Goal: Information Seeking & Learning: Learn about a topic

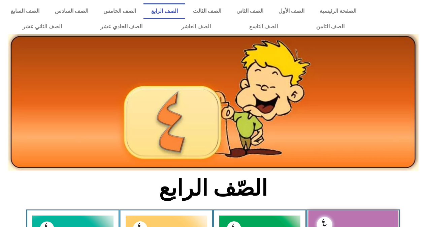
scroll to position [135, 0]
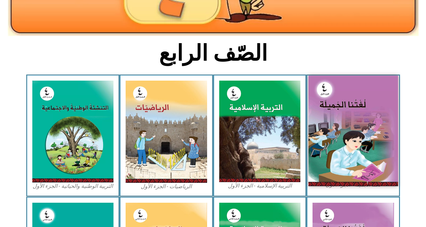
click at [360, 109] on img at bounding box center [354, 131] width 90 height 110
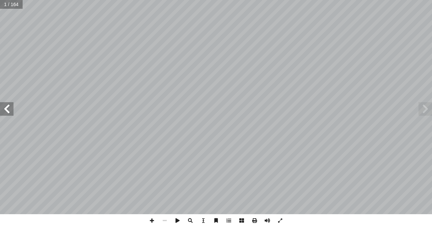
click at [17, 8] on input "text" at bounding box center [11, 4] width 23 height 9
type input "**"
click at [6, 113] on span at bounding box center [6, 108] width 13 height 13
click at [0, 114] on span at bounding box center [6, 108] width 13 height 13
click at [8, 111] on span at bounding box center [6, 108] width 13 height 13
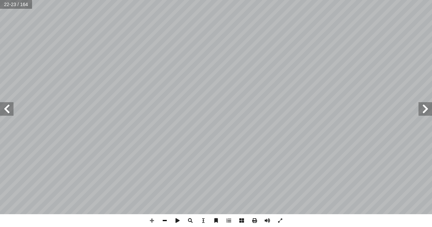
click at [160, 219] on span at bounding box center [164, 220] width 13 height 13
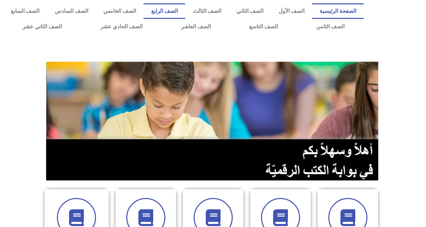
click at [179, 14] on link "الصف الرابع" at bounding box center [165, 11] width 42 height 16
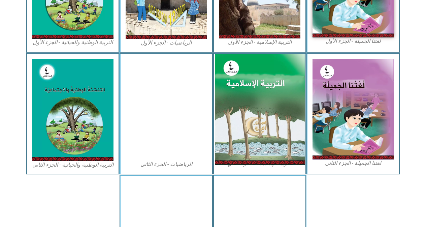
scroll to position [303, 0]
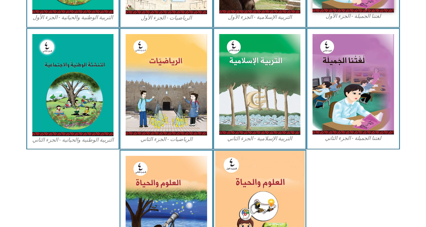
click at [259, 187] on img at bounding box center [260, 206] width 90 height 111
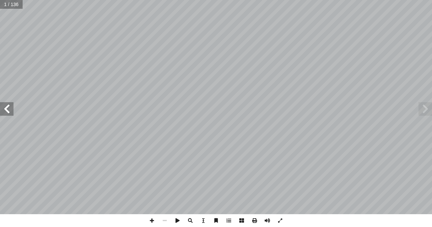
click at [0, 107] on span at bounding box center [6, 108] width 13 height 13
click at [0, 108] on span at bounding box center [6, 108] width 13 height 13
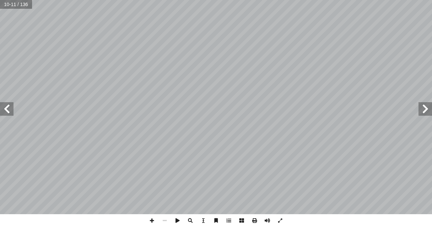
click at [0, 108] on span at bounding box center [6, 108] width 13 height 13
click at [152, 225] on span at bounding box center [151, 220] width 13 height 13
click at [423, 112] on span at bounding box center [424, 108] width 13 height 13
click at [165, 219] on span at bounding box center [164, 220] width 13 height 13
click at [2, 110] on span at bounding box center [6, 108] width 13 height 13
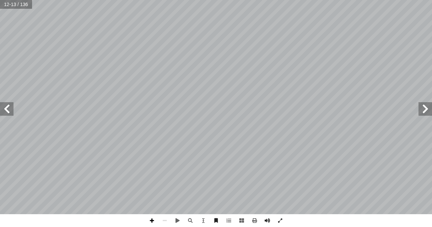
click at [151, 223] on span at bounding box center [151, 220] width 13 height 13
